Goal: Information Seeking & Learning: Learn about a topic

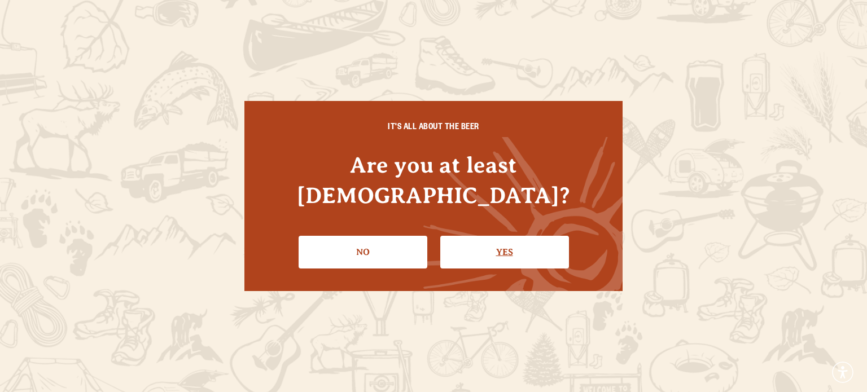
click at [488, 239] on link "Yes" at bounding box center [504, 252] width 129 height 33
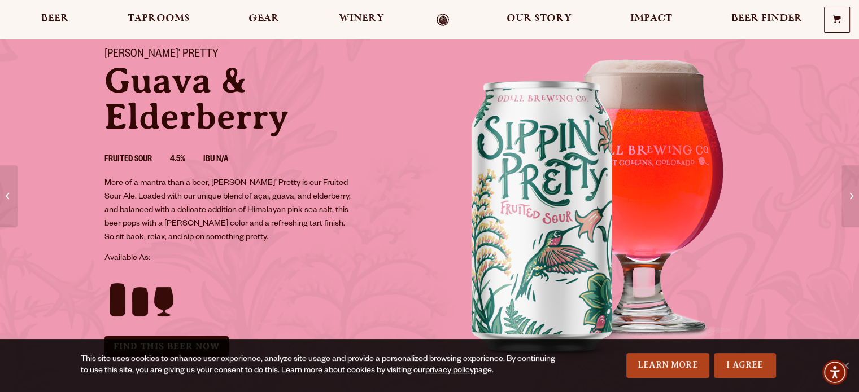
scroll to position [77, 0]
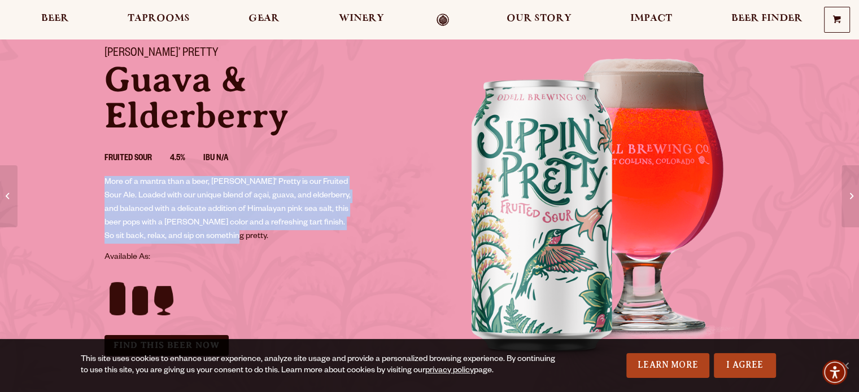
drag, startPoint x: 229, startPoint y: 234, endPoint x: 99, endPoint y: 185, distance: 139.0
click at [99, 185] on div "Sippin’ Pretty Guava & Elderberry Fruited Sour 4.5% IBU N/A More of a mantra th…" at bounding box center [260, 201] width 339 height 336
copy p "More of a mantra than a beer, Sippin’ Pretty is our Fruited Sour Ale. Loaded wi…"
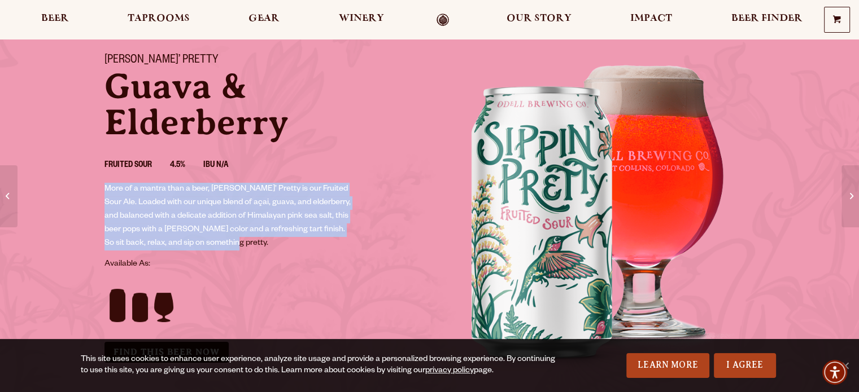
scroll to position [67, 0]
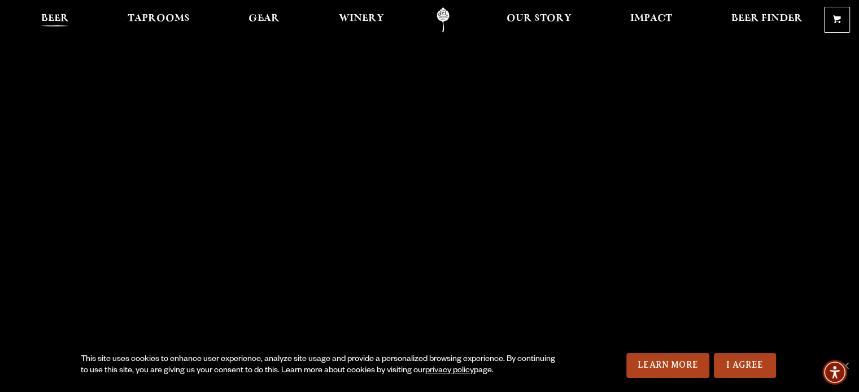
click at [53, 22] on span "Beer" at bounding box center [55, 18] width 28 height 9
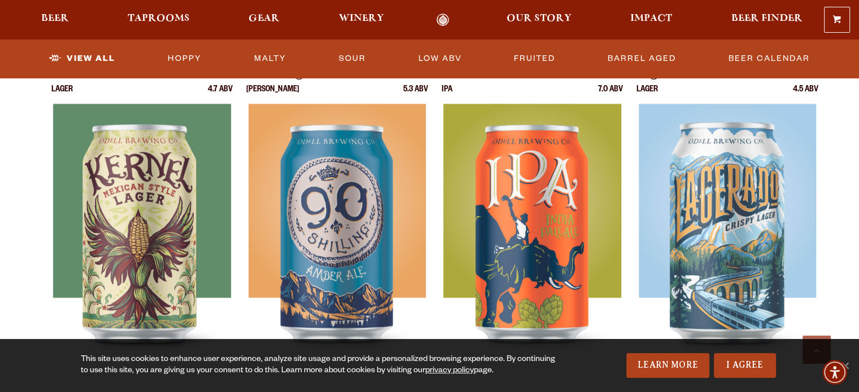
scroll to position [501, 0]
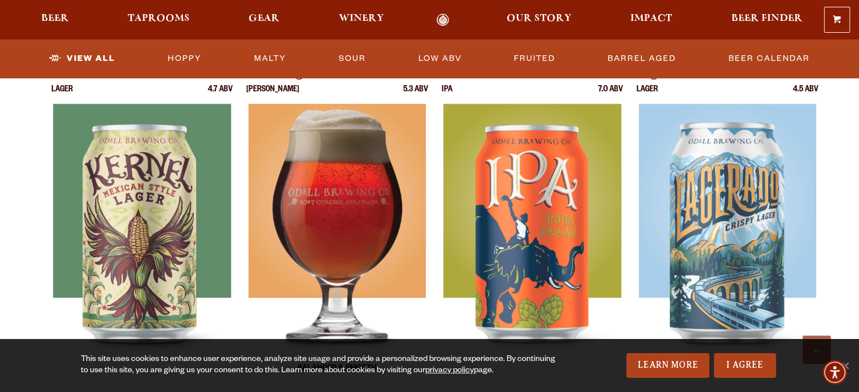
click at [360, 187] on img at bounding box center [336, 245] width 177 height 282
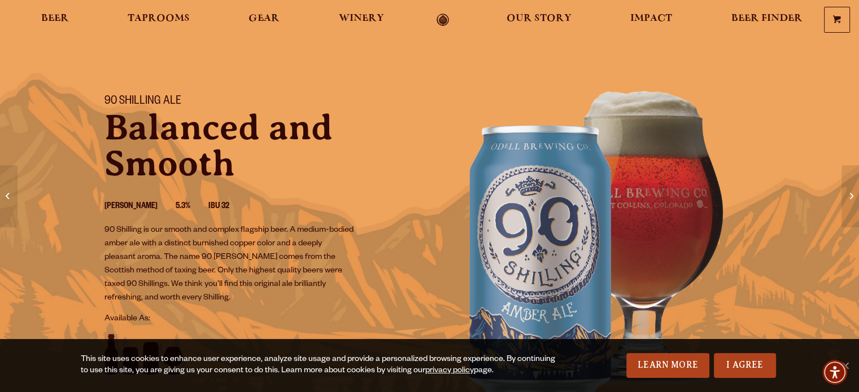
scroll to position [29, 0]
click at [179, 296] on p "90 Shilling is our smooth and complex flagship beer. A medium-bodied amber ale …" at bounding box center [229, 264] width 250 height 81
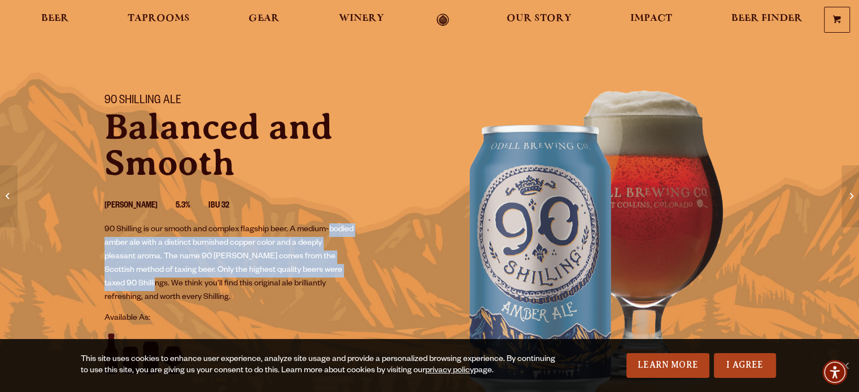
drag, startPoint x: 138, startPoint y: 281, endPoint x: 99, endPoint y: 241, distance: 55.9
click at [99, 241] on div "90 Shilling Ale Balanced and Smooth Amber Ale 5.3% IBU 32 90 Shilling is our sm…" at bounding box center [260, 255] width 339 height 348
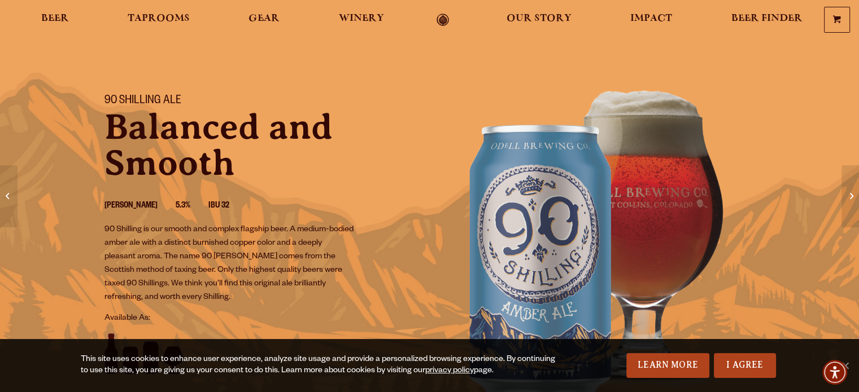
click at [176, 284] on p "90 Shilling is our smooth and complex flagship beer. A medium-bodied amber ale …" at bounding box center [229, 264] width 250 height 81
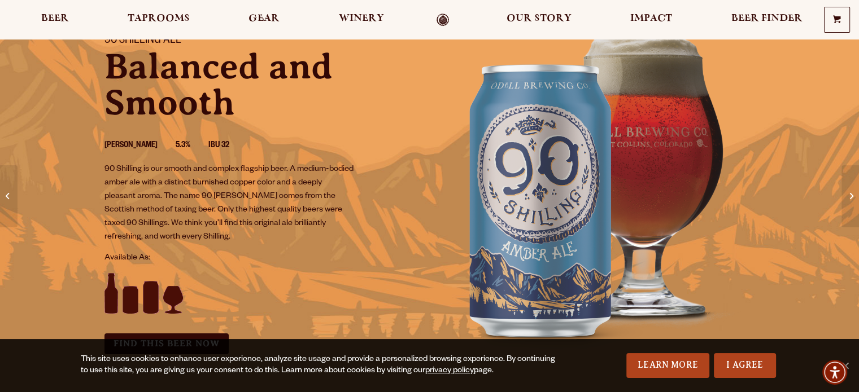
scroll to position [89, 0]
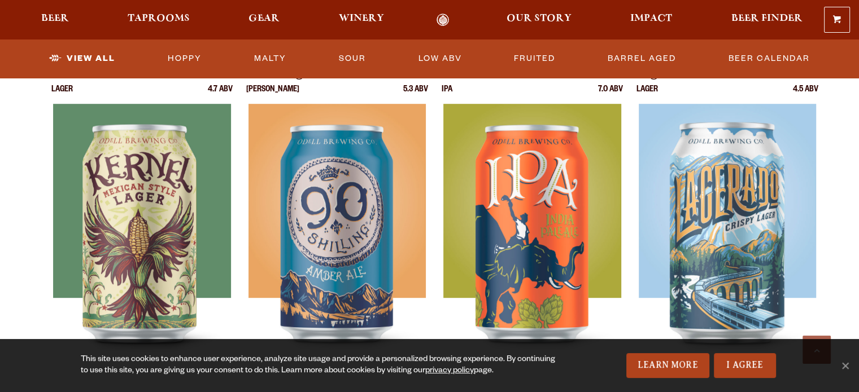
scroll to position [501, 0]
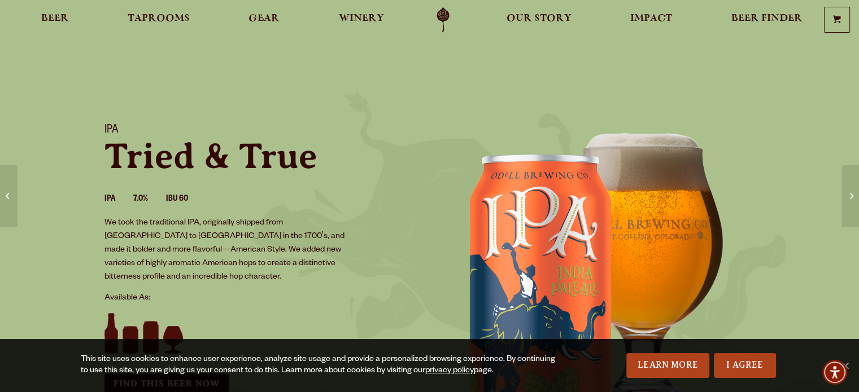
drag, startPoint x: 856, startPoint y: 45, endPoint x: 857, endPoint y: 61, distance: 15.8
click at [857, 61] on section "IPA Tried & True IPA 7.0% IBU 60 We took the traditional IPA, originally shippe…" at bounding box center [429, 289] width 859 height 578
